Goal: Information Seeking & Learning: Check status

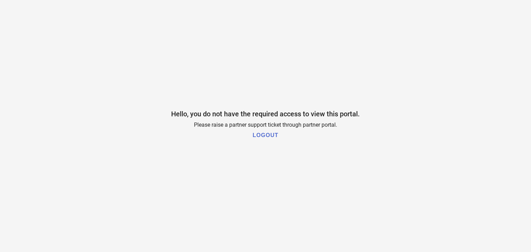
click at [261, 137] on h1 "LOGOUT" at bounding box center [266, 135] width 26 height 6
drag, startPoint x: 194, startPoint y: 125, endPoint x: 216, endPoint y: 119, distance: 22.8
click at [214, 119] on div "Hello, you do not have the required access to view this portal. Please raise a …" at bounding box center [265, 126] width 531 height 252
click at [149, 34] on div "Hello, you do not have the required access to view this portal. Please raise a …" at bounding box center [265, 126] width 531 height 252
click at [256, 135] on h1 "LOGOUT" at bounding box center [266, 135] width 26 height 6
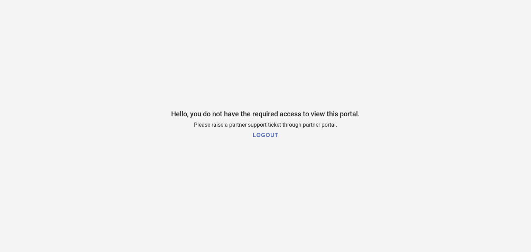
click at [260, 134] on h1 "LOGOUT" at bounding box center [266, 135] width 26 height 6
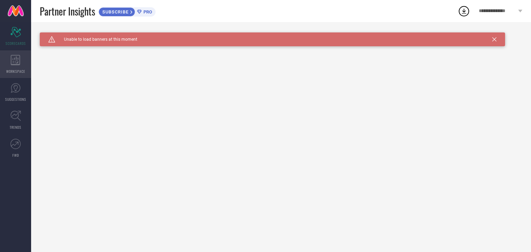
click at [15, 65] on div "WORKSPACE" at bounding box center [15, 64] width 31 height 28
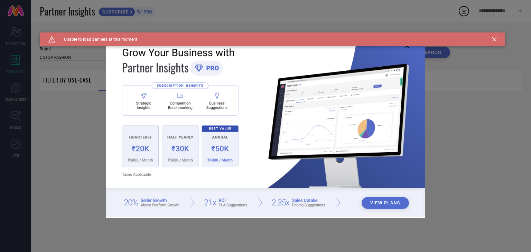
type input "1 STOP FASHION"
type input "All"
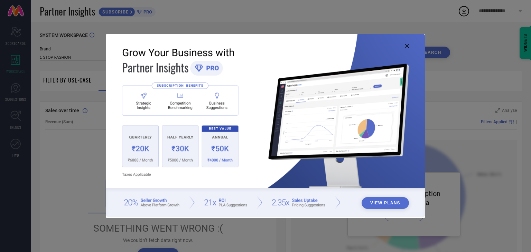
click at [405, 45] on icon at bounding box center [407, 46] width 4 height 4
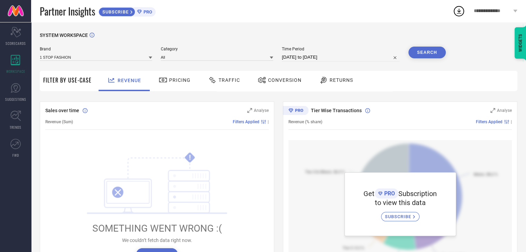
click at [176, 84] on div "Pricing" at bounding box center [174, 80] width 35 height 12
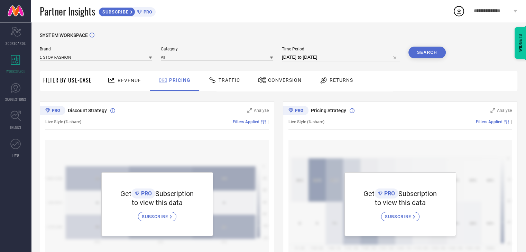
click at [219, 80] on span "Traffic" at bounding box center [229, 80] width 21 height 6
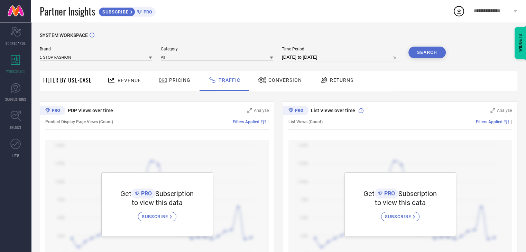
click at [273, 84] on div "Conversion" at bounding box center [279, 80] width 47 height 12
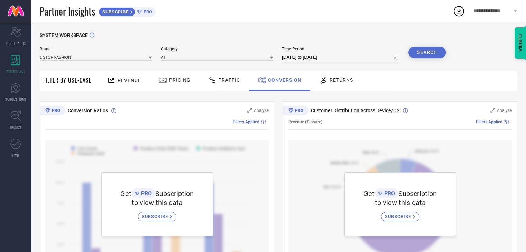
click at [327, 79] on div at bounding box center [324, 80] width 10 height 8
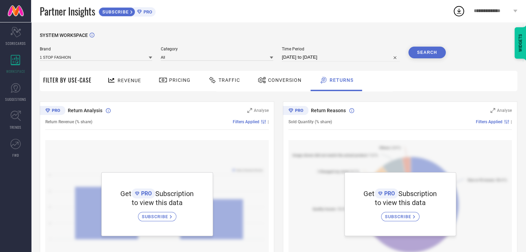
click at [167, 213] on div "SUBSCRIBE" at bounding box center [157, 216] width 38 height 9
click at [133, 14] on icon at bounding box center [131, 12] width 3 height 4
click at [490, 15] on div "**********" at bounding box center [495, 11] width 61 height 22
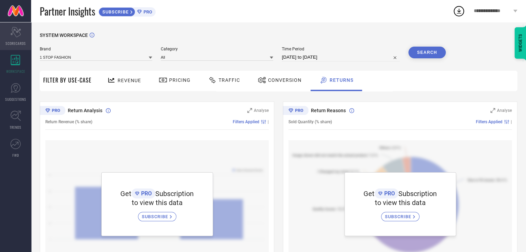
click at [20, 38] on div "Scorecard SCORECARDS" at bounding box center [15, 36] width 31 height 28
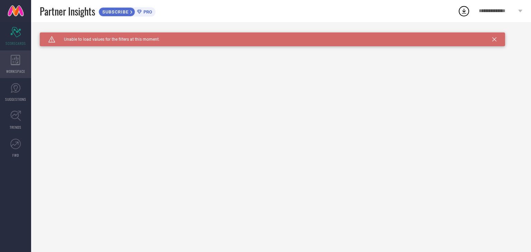
click at [21, 74] on div "WORKSPACE" at bounding box center [15, 64] width 31 height 28
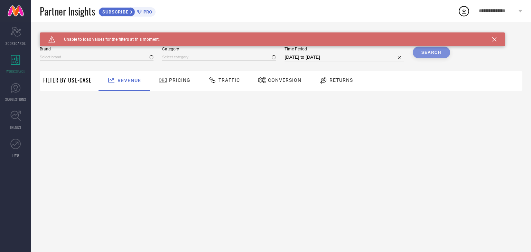
click at [174, 76] on div "Pricing" at bounding box center [174, 80] width 35 height 12
type input "1 STOP FASHION"
type input "All"
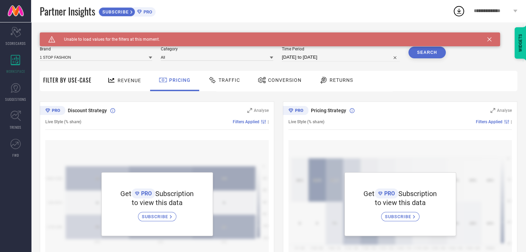
click at [171, 216] on icon at bounding box center [171, 216] width 2 height 3
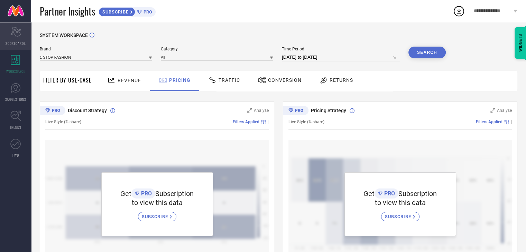
click at [18, 34] on icon "Scorecard" at bounding box center [15, 32] width 11 height 10
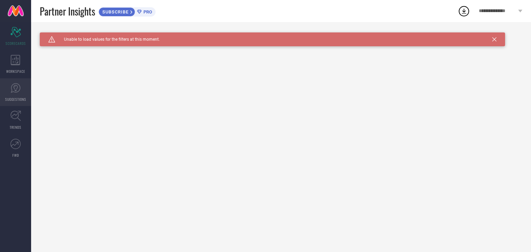
click at [19, 88] on icon at bounding box center [15, 88] width 10 height 10
click at [17, 115] on icon at bounding box center [15, 116] width 11 height 11
